Goal: Task Accomplishment & Management: Use online tool/utility

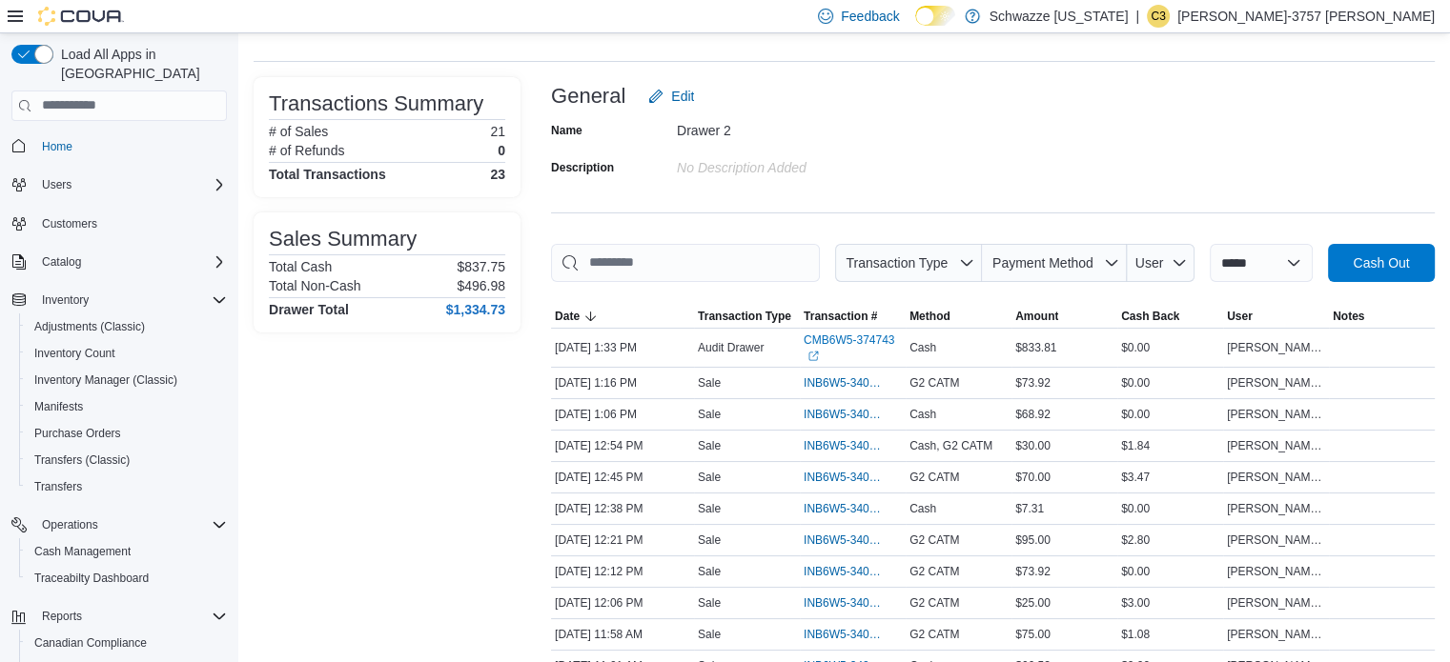
scroll to position [111, 0]
